Goal: Task Accomplishment & Management: Manage account settings

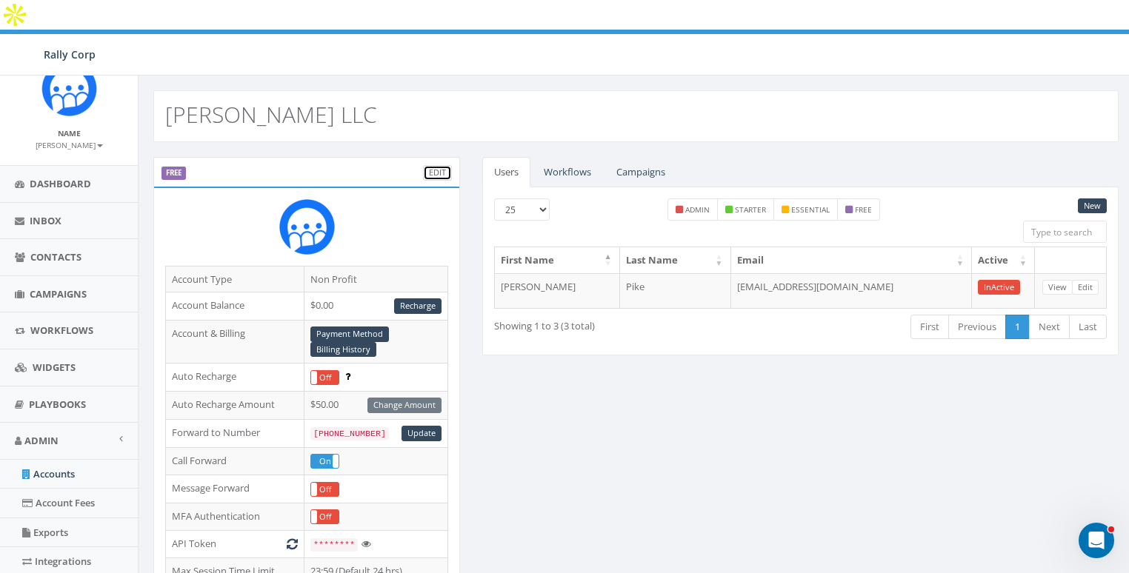
click at [440, 165] on link "Edit" at bounding box center [437, 173] width 29 height 16
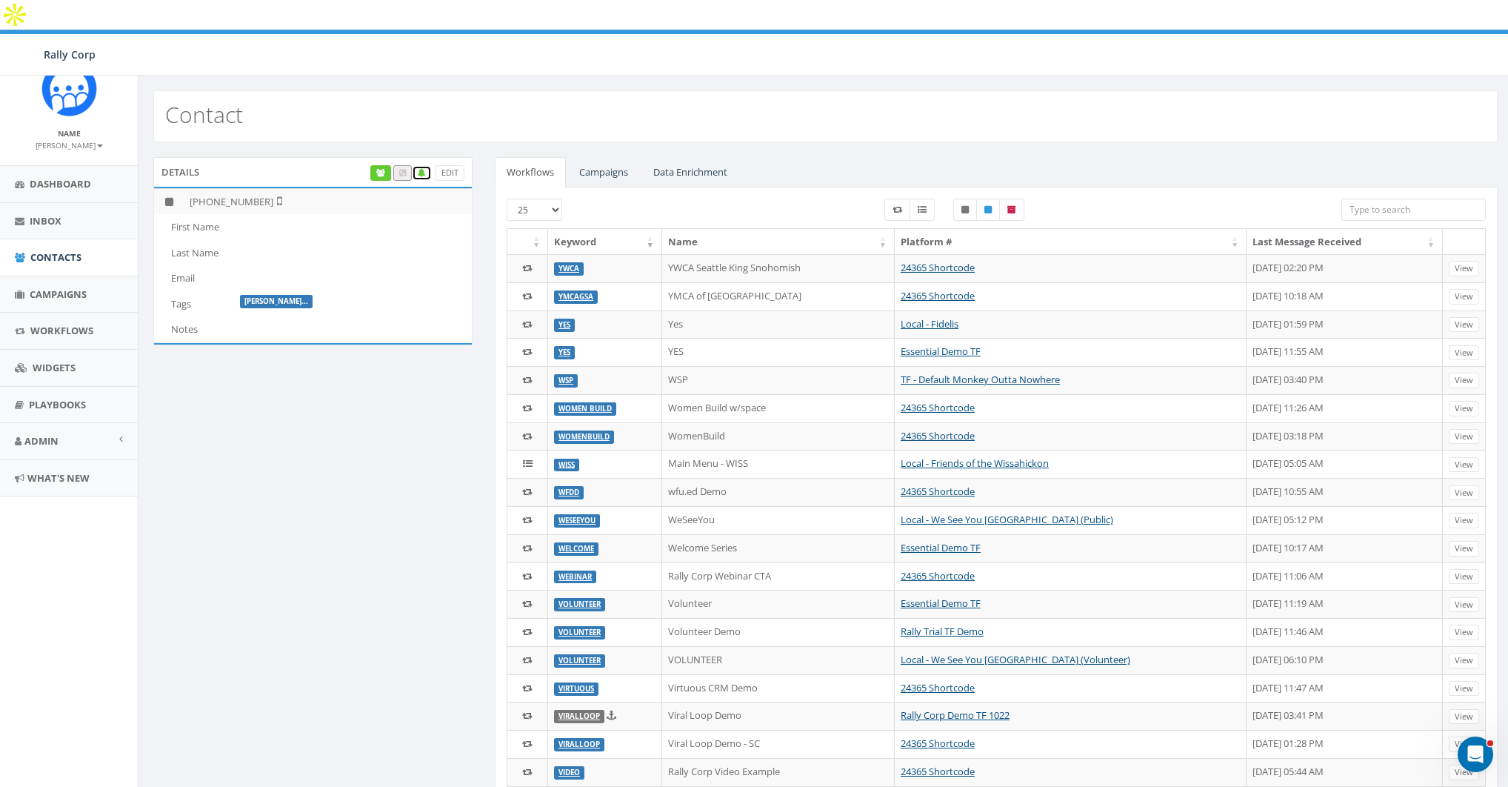
click at [422, 169] on icon at bounding box center [422, 173] width 8 height 8
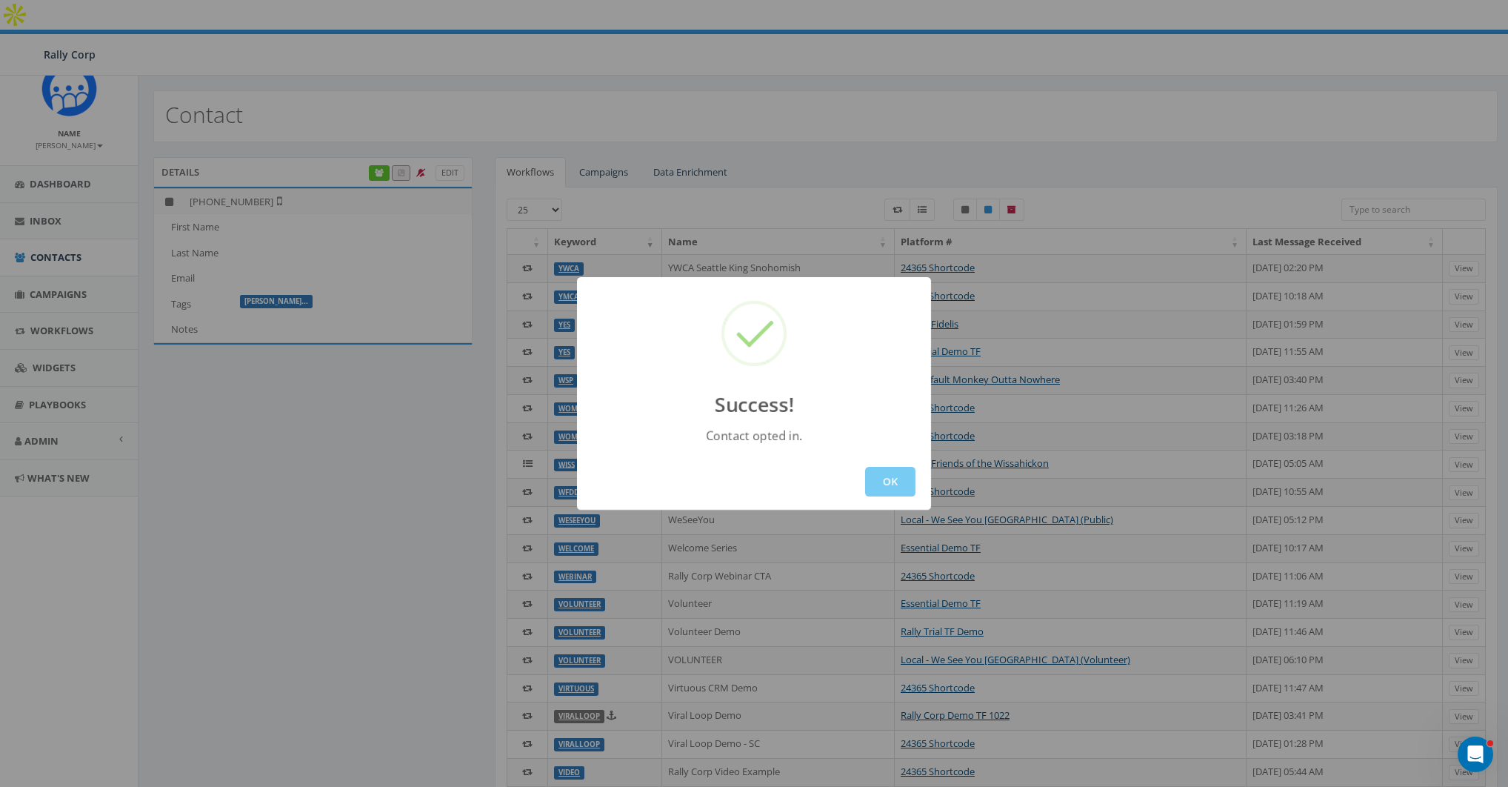
click at [891, 487] on button "OK" at bounding box center [890, 482] width 50 height 30
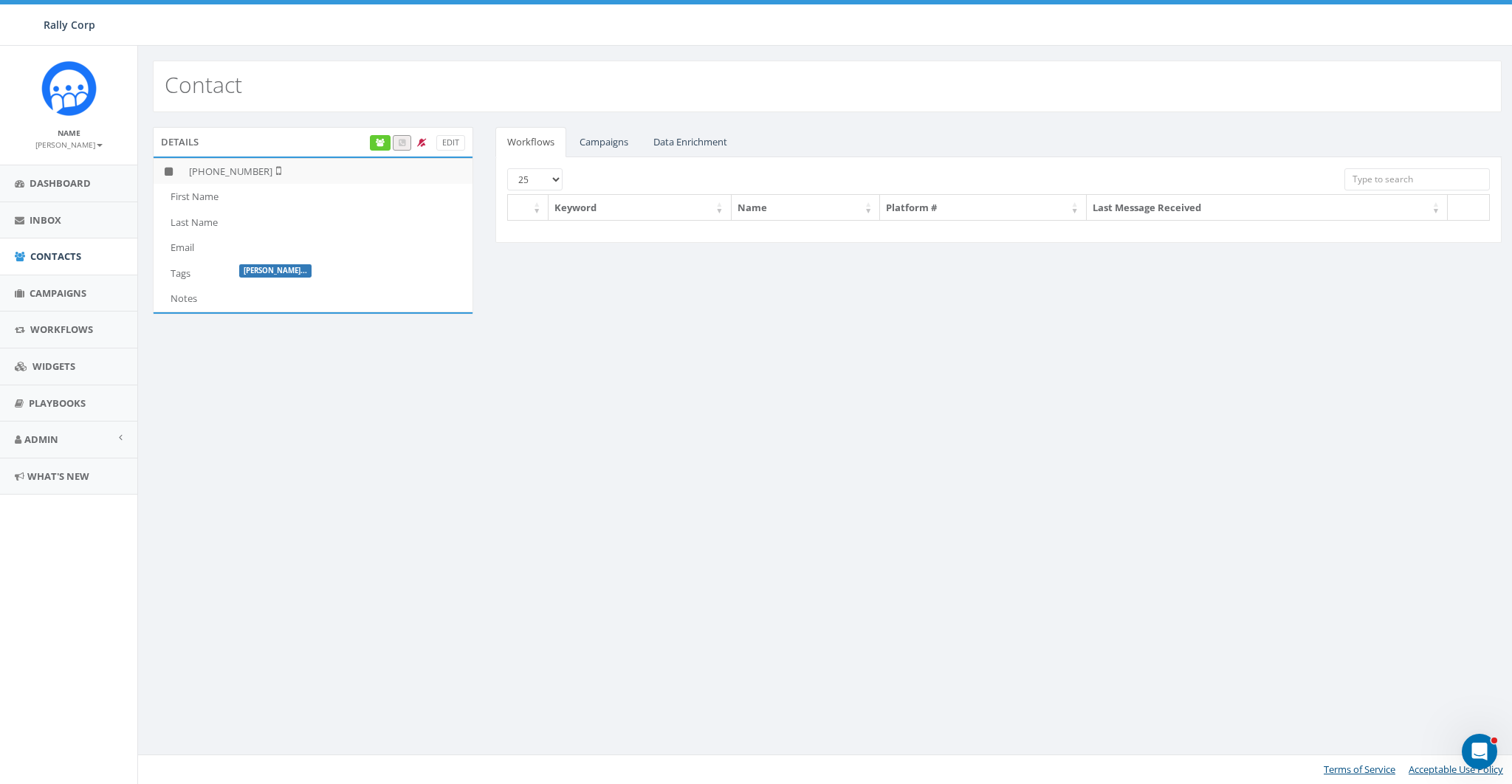
click at [305, 442] on div "Contact Details Edit +1 858-736-5358 First Name Last Name Email Tags Clevelan..…" at bounding box center [827, 414] width 1379 height 738
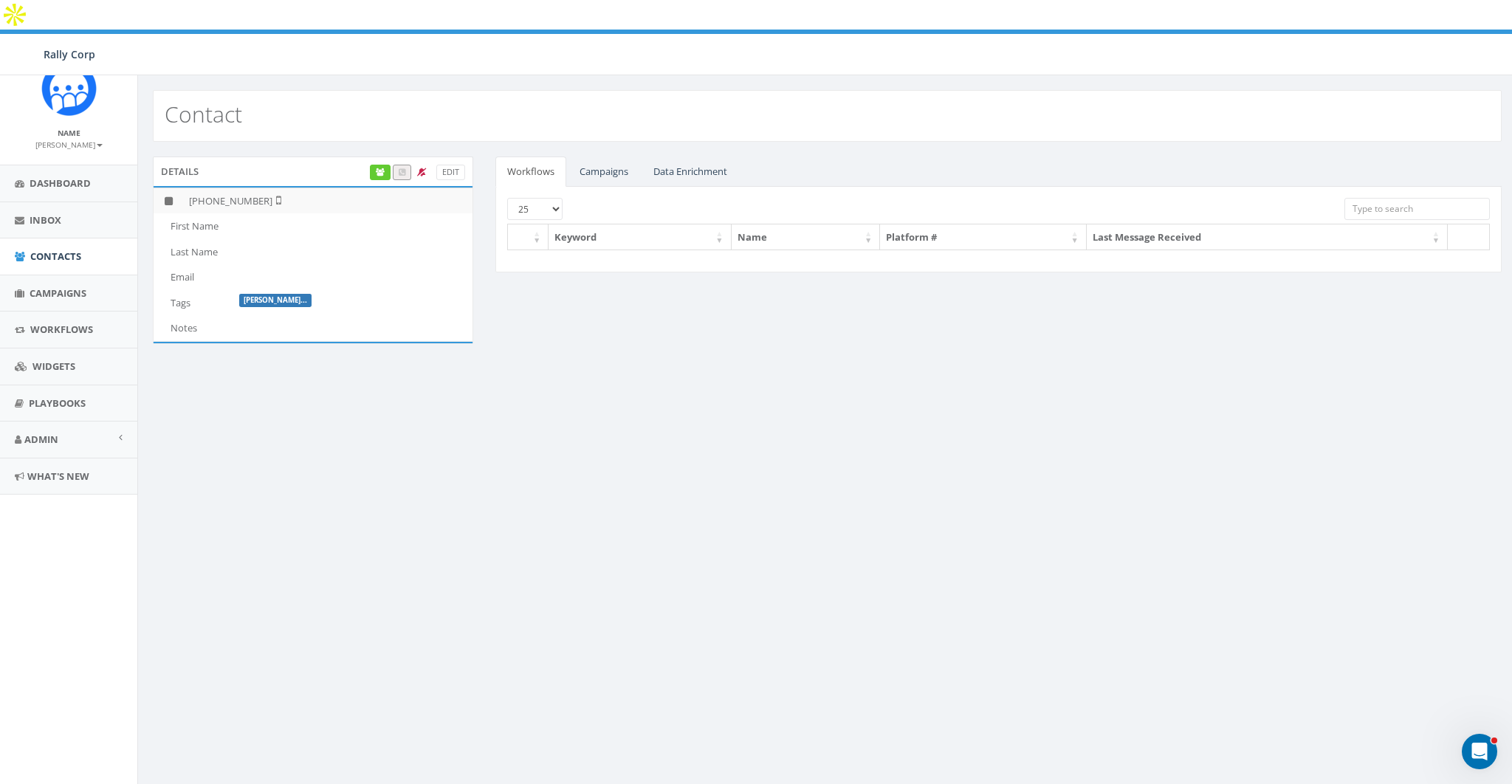
click at [315, 434] on div "Contact Details Edit +1 858-736-5358 First Name Last Name Email Tags Clevelan..…" at bounding box center [827, 444] width 1379 height 738
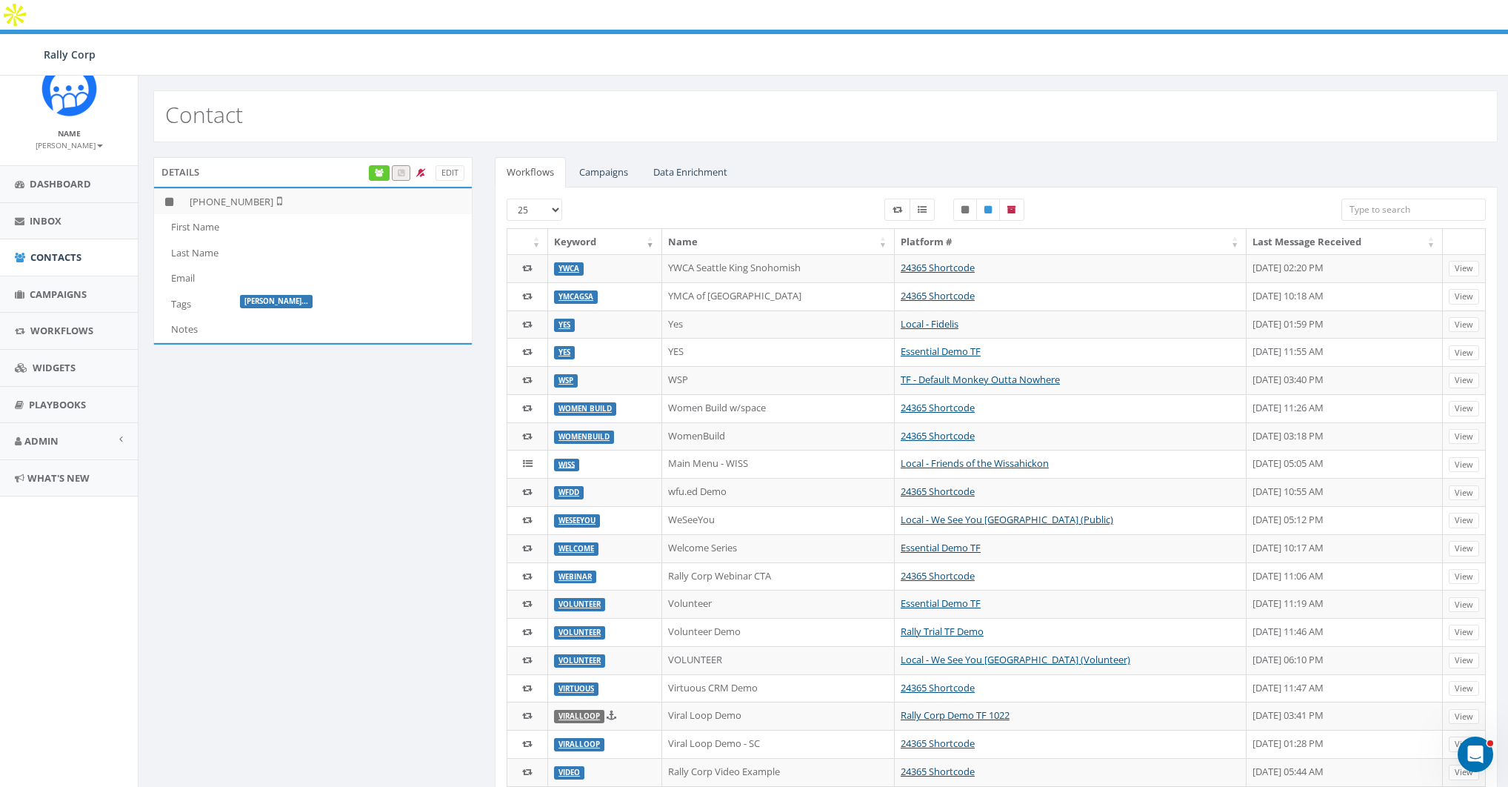
click at [385, 412] on div "Details Edit +1 858-736-5358 First Name Last Name Email Tags Clevelan... Notes …" at bounding box center [825, 588] width 1367 height 862
click at [382, 169] on icon at bounding box center [379, 173] width 9 height 8
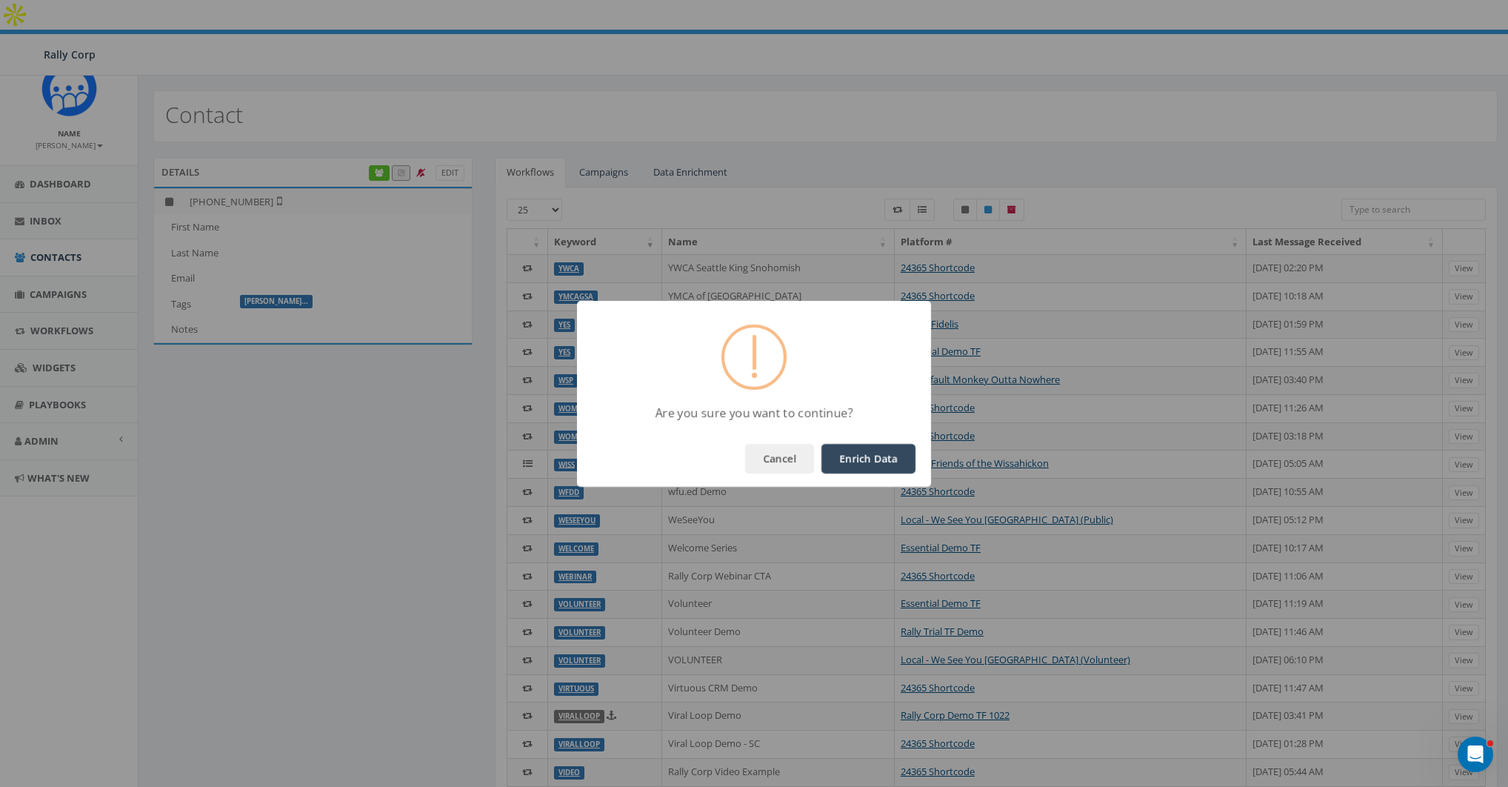
click at [885, 461] on button "Enrich Data" at bounding box center [869, 459] width 94 height 30
click at [885, 461] on button "OK" at bounding box center [890, 459] width 50 height 30
